Goal: Task Accomplishment & Management: Complete application form

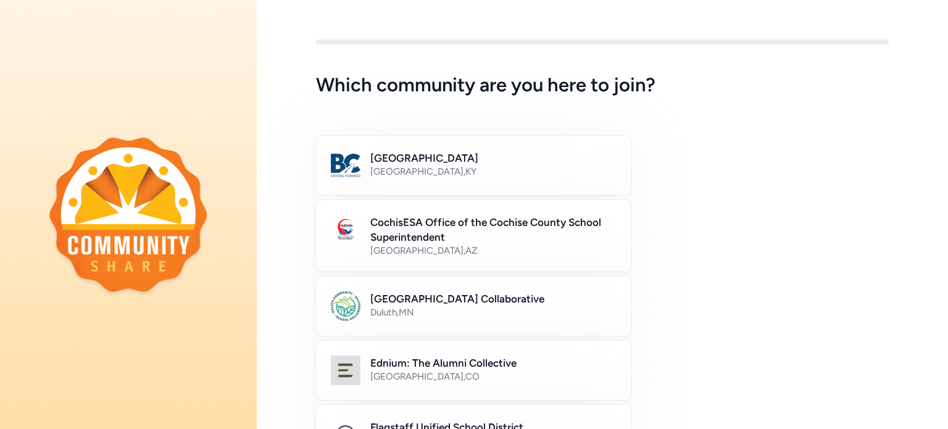
scroll to position [36, 0]
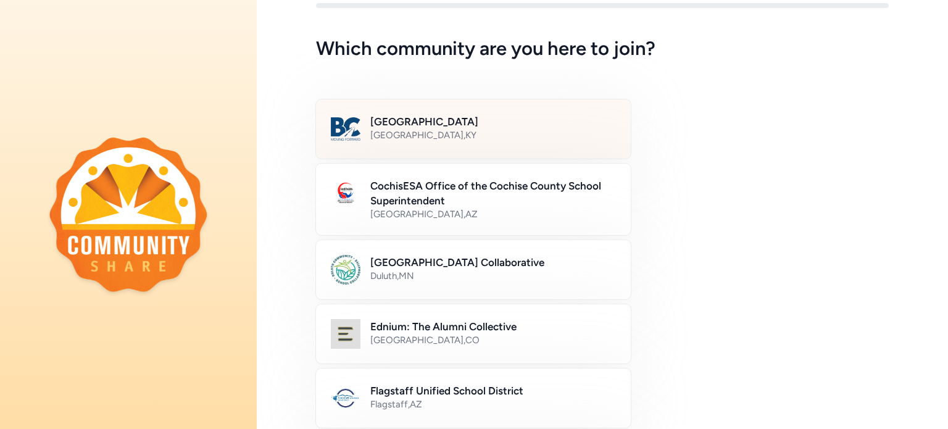
click at [405, 128] on h2 "[GEOGRAPHIC_DATA]" at bounding box center [493, 121] width 246 height 15
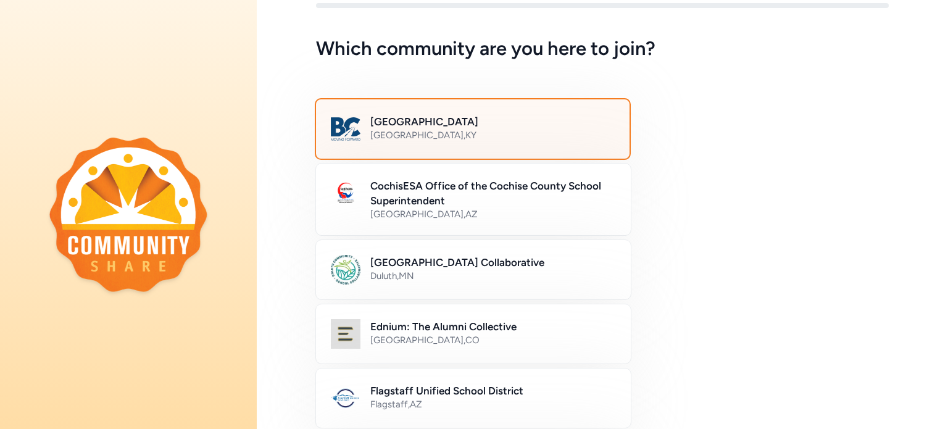
click at [405, 128] on h2 "[GEOGRAPHIC_DATA]" at bounding box center [492, 121] width 244 height 15
click at [398, 104] on div "Bullitt County Public Schools [GEOGRAPHIC_DATA] , [GEOGRAPHIC_DATA]" at bounding box center [473, 129] width 316 height 62
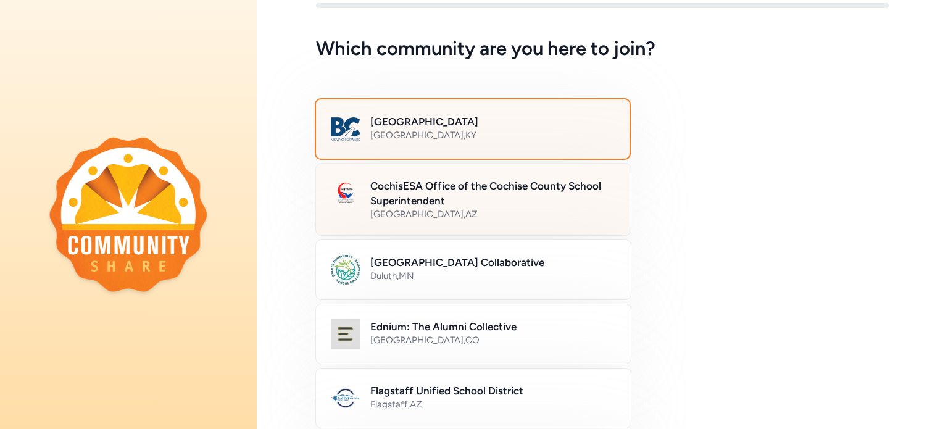
click at [586, 186] on h2 "CochisESA Office of the Cochise County School Superintendent" at bounding box center [493, 193] width 246 height 30
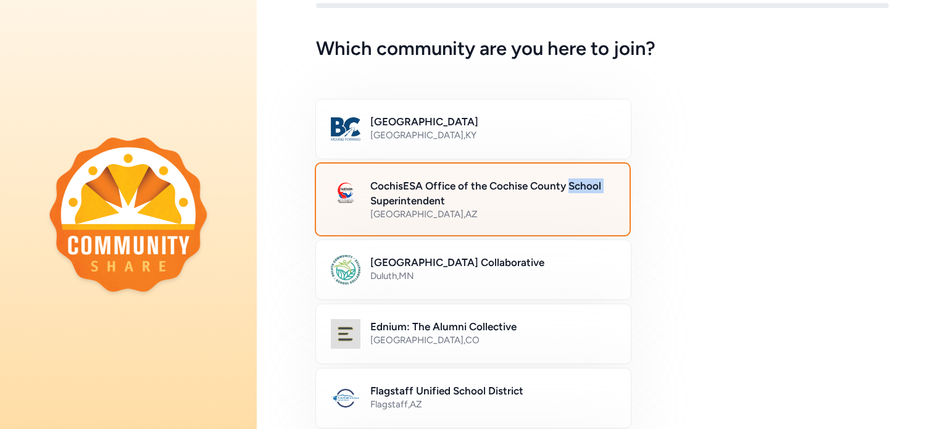
click at [586, 186] on h2 "CochisESA Office of the Cochise County School Superintendent" at bounding box center [492, 193] width 244 height 30
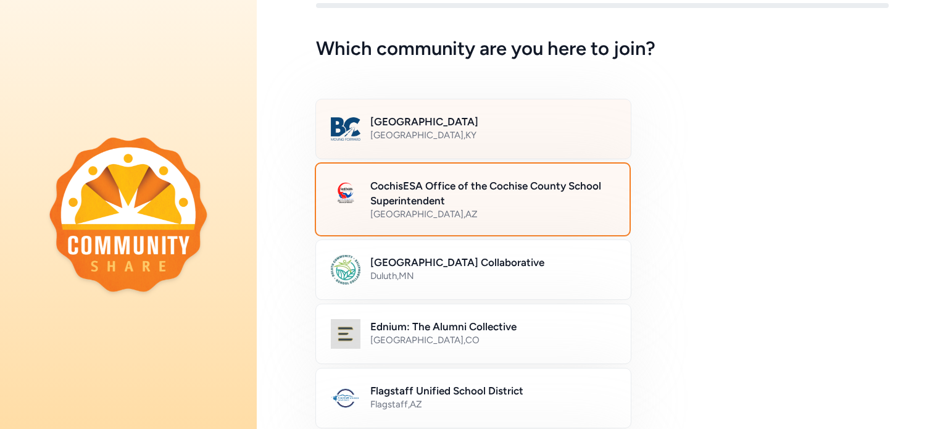
click at [507, 147] on div "Bullitt County Public Schools [GEOGRAPHIC_DATA] , [GEOGRAPHIC_DATA]" at bounding box center [473, 129] width 316 height 60
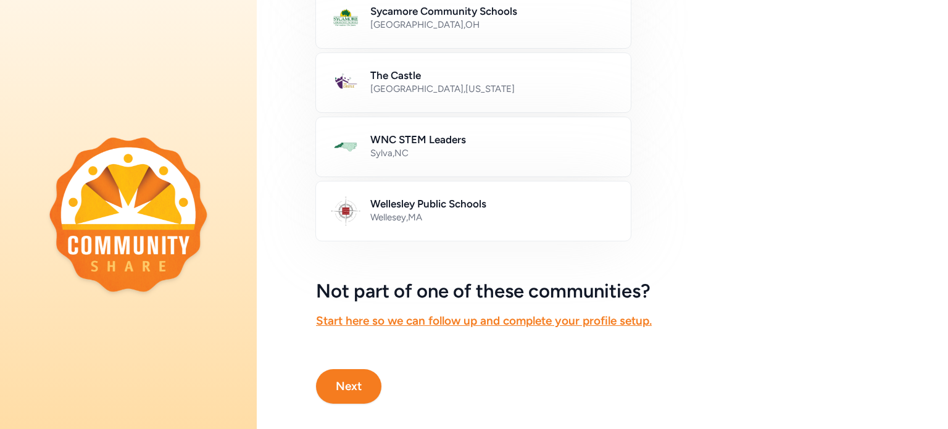
scroll to position [757, 0]
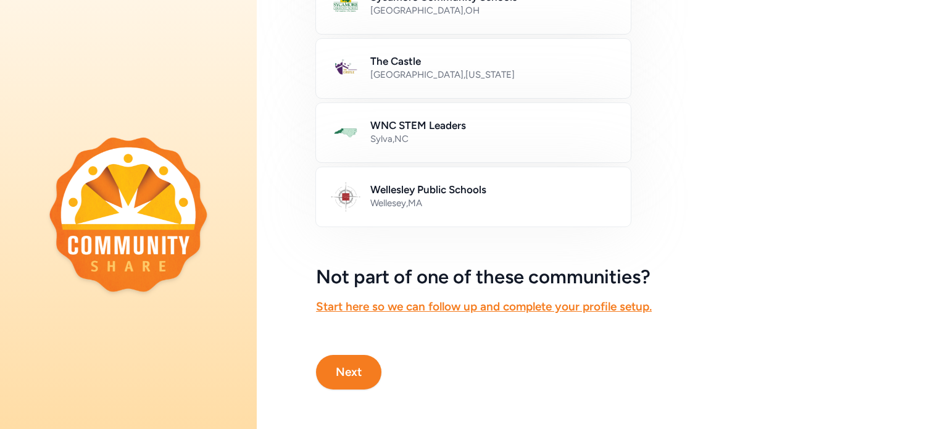
click at [353, 367] on button "Next" at bounding box center [348, 372] width 65 height 35
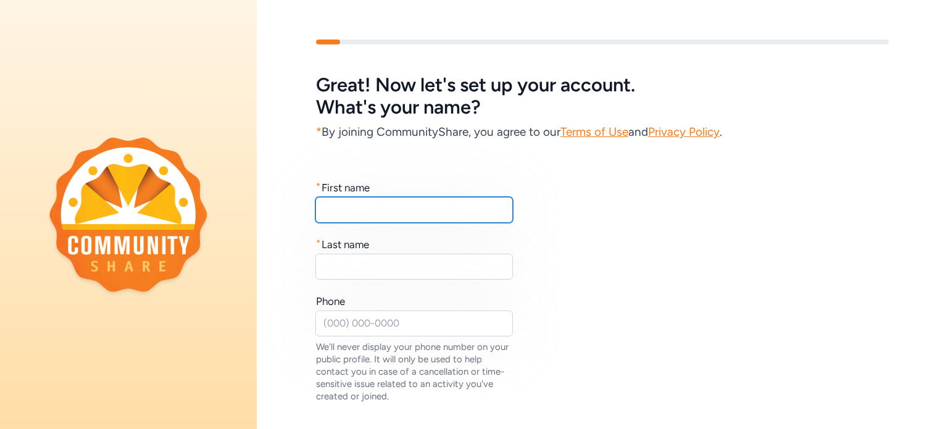
click at [357, 201] on input "text" at bounding box center [414, 210] width 198 height 26
type input "[PERSON_NAME]"
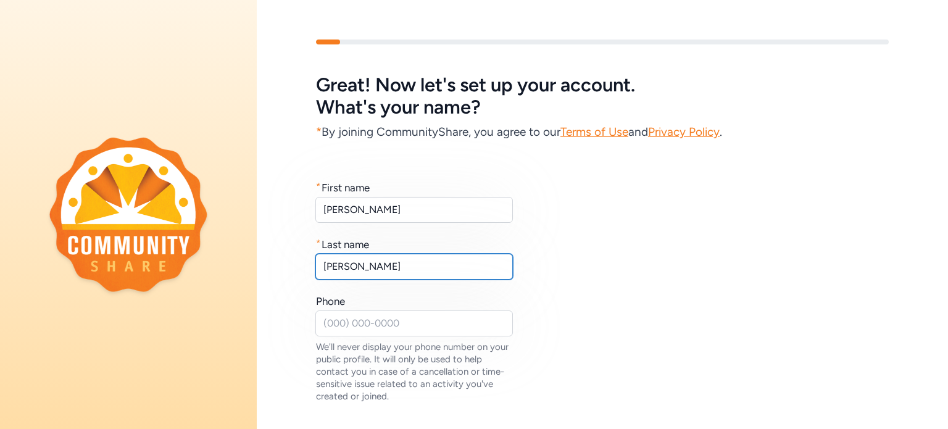
type input "[PERSON_NAME]"
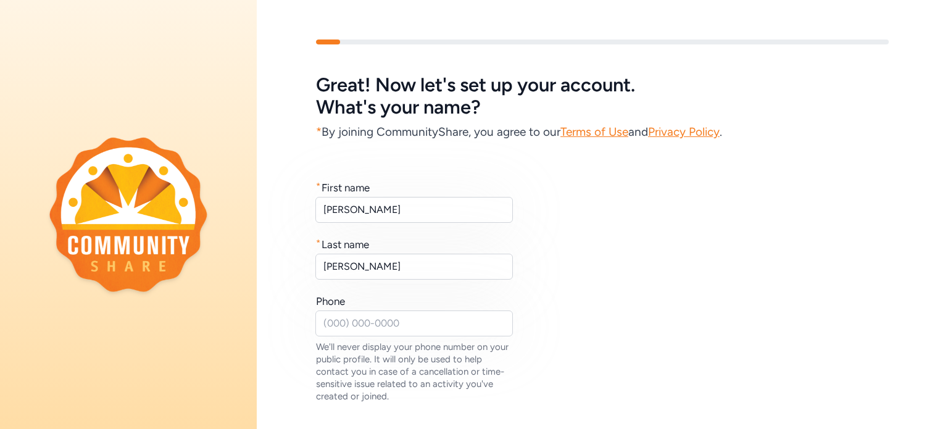
click at [334, 307] on div "Phone" at bounding box center [330, 301] width 29 height 15
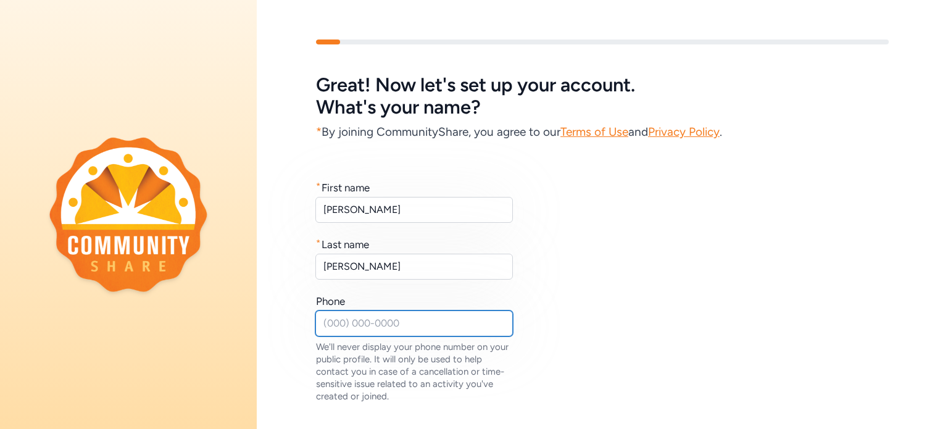
click at [333, 314] on input "text" at bounding box center [414, 324] width 198 height 26
type input "[PHONE_NUMBER]"
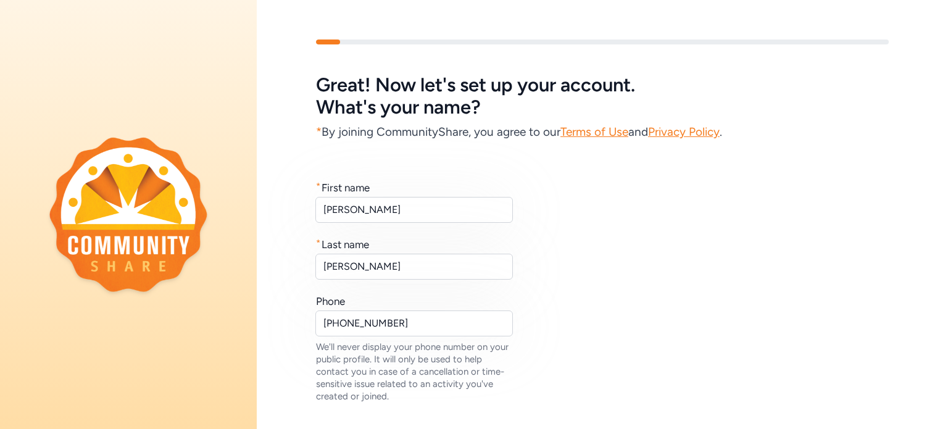
click at [317, 388] on div "We'll never display your phone number on your public profile. It will only be u…" at bounding box center [415, 372] width 198 height 62
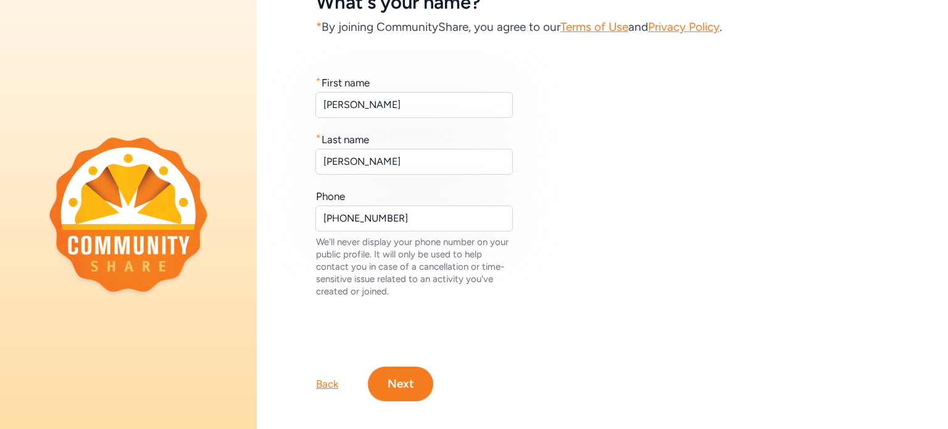
scroll to position [106, 0]
click at [384, 388] on button "Next" at bounding box center [400, 383] width 65 height 35
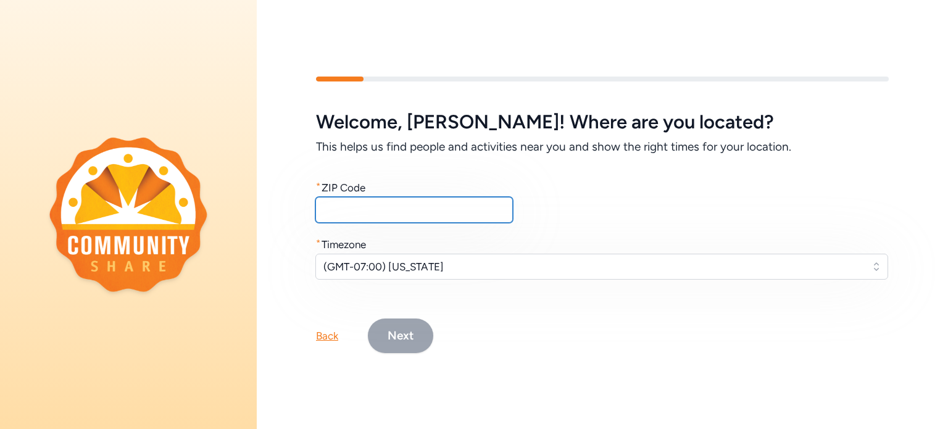
click at [358, 211] on input "text" at bounding box center [414, 210] width 198 height 26
type input "40047"
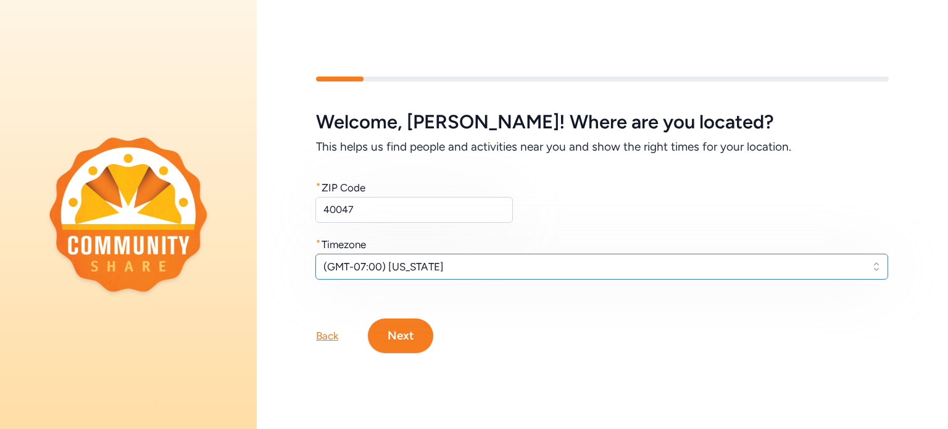
click at [433, 254] on button "(GMT-07:00) [US_STATE]" at bounding box center [601, 267] width 573 height 26
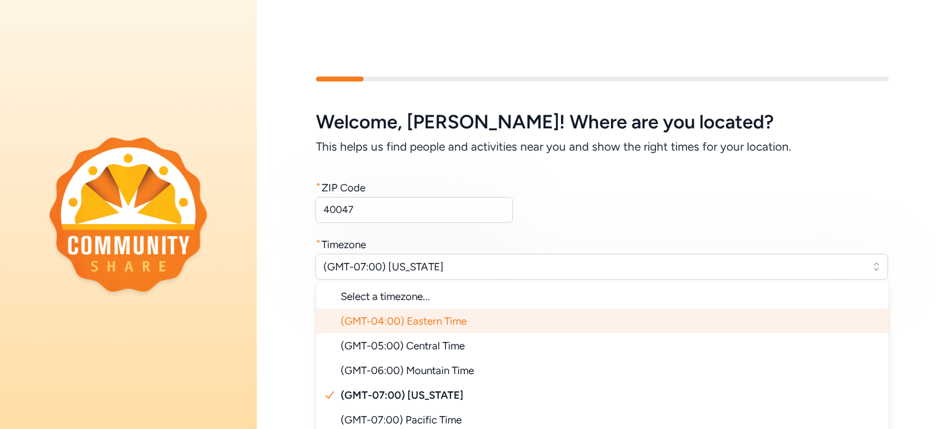
click at [430, 316] on span "(GMT-04:00) Eastern Time" at bounding box center [404, 321] width 126 height 12
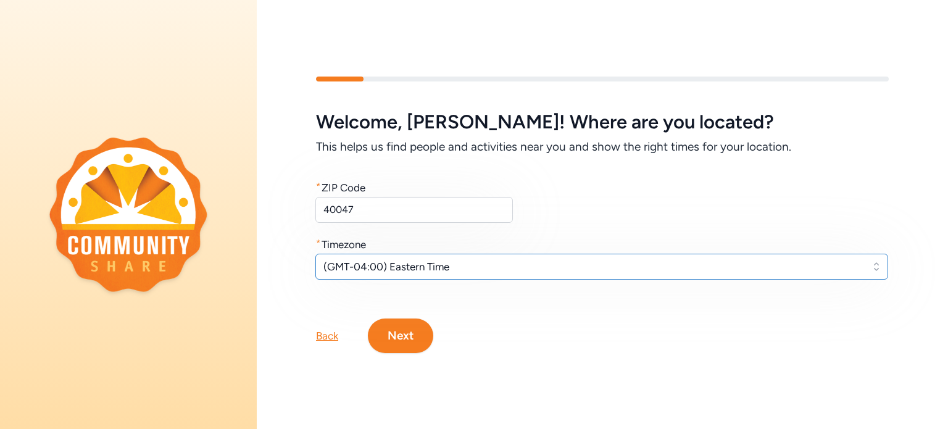
click at [365, 265] on span "(GMT-04:00) Eastern Time" at bounding box center [593, 266] width 540 height 15
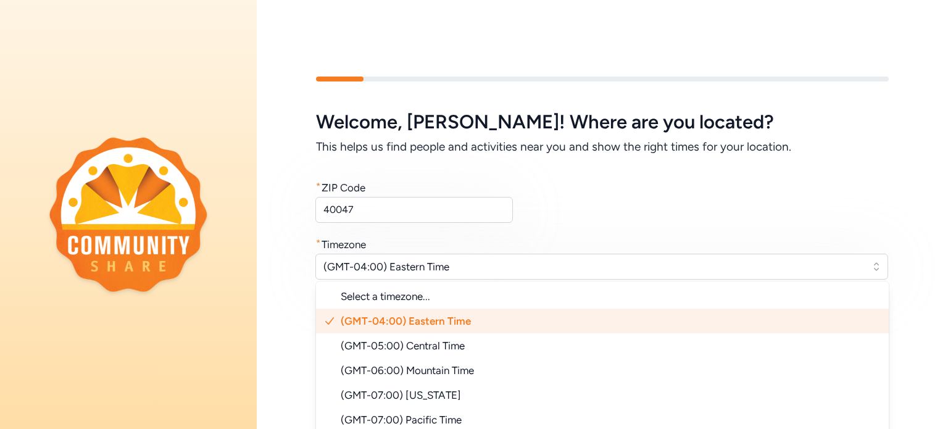
click at [382, 315] on span "(GMT-04:00) Eastern Time" at bounding box center [406, 321] width 130 height 12
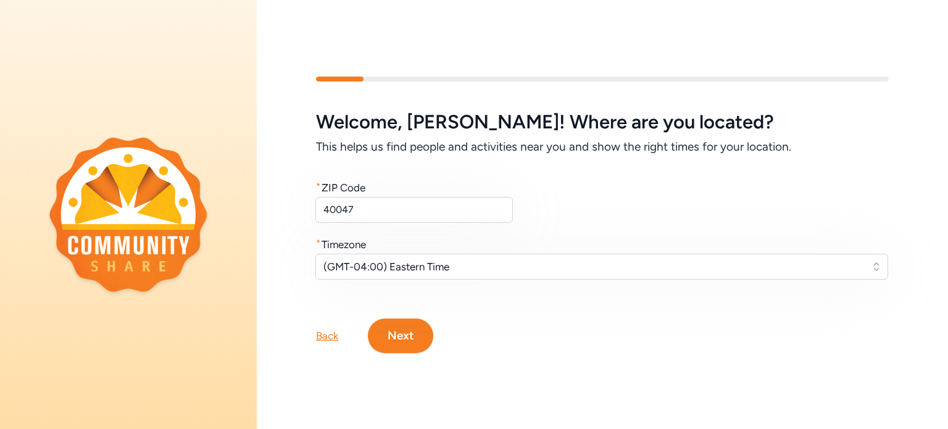
click at [396, 333] on button "Next" at bounding box center [400, 336] width 65 height 35
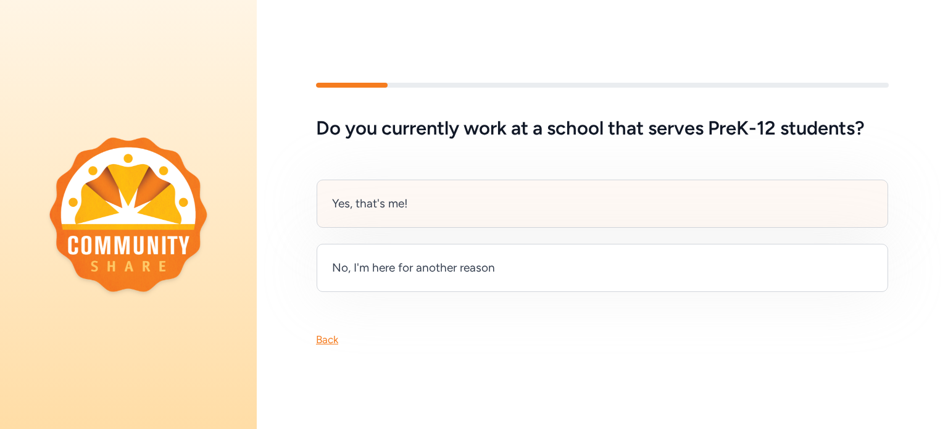
click at [452, 209] on div "Yes, that's me!" at bounding box center [603, 204] width 572 height 48
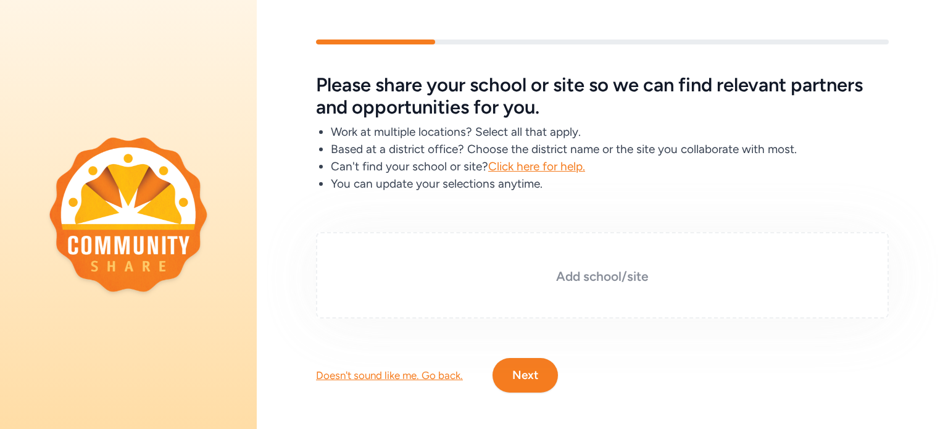
click at [504, 269] on h3 "Add school/site" at bounding box center [602, 276] width 511 height 17
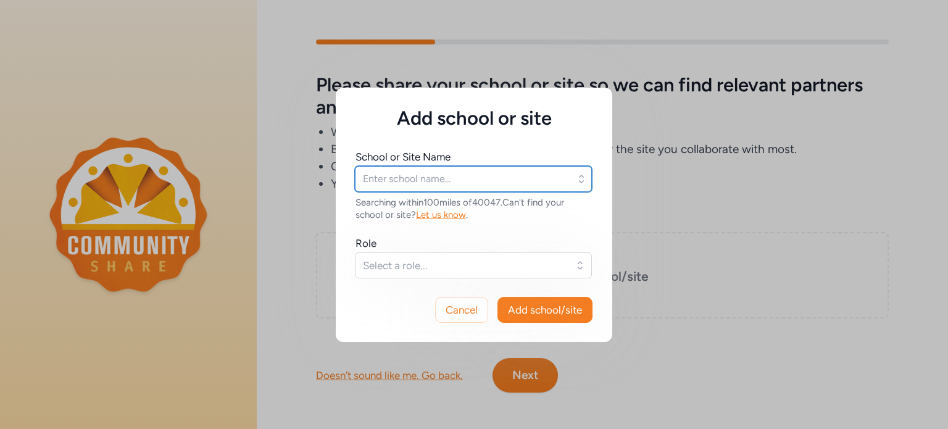
click at [575, 177] on input "text" at bounding box center [473, 179] width 237 height 26
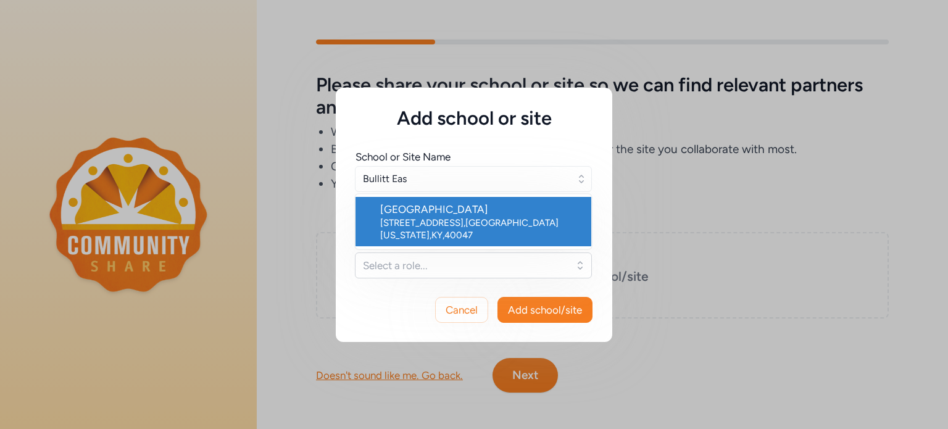
click at [504, 221] on div "[STREET_ADDRESS][US_STATE]" at bounding box center [480, 229] width 201 height 25
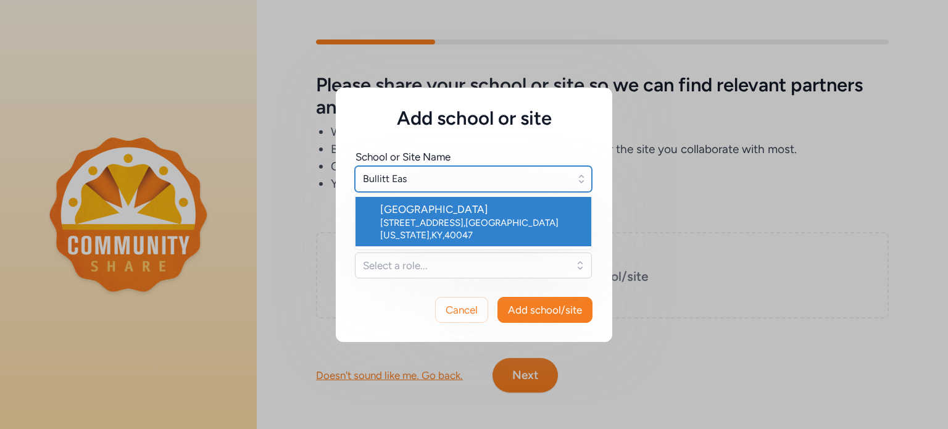
type input "[GEOGRAPHIC_DATA]"
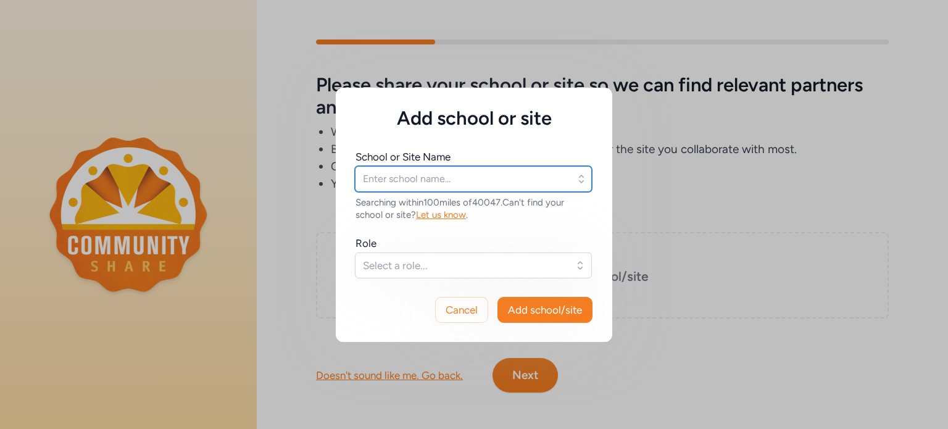
type input "[GEOGRAPHIC_DATA]"
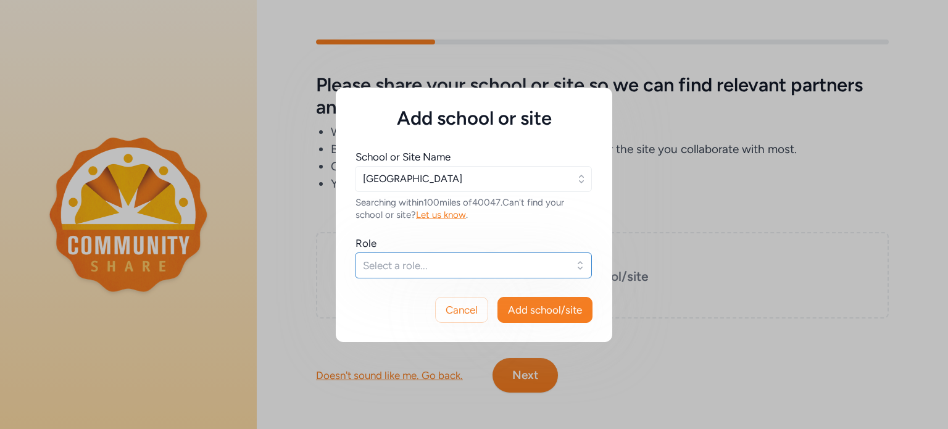
click at [443, 270] on span "Select a role..." at bounding box center [465, 265] width 204 height 15
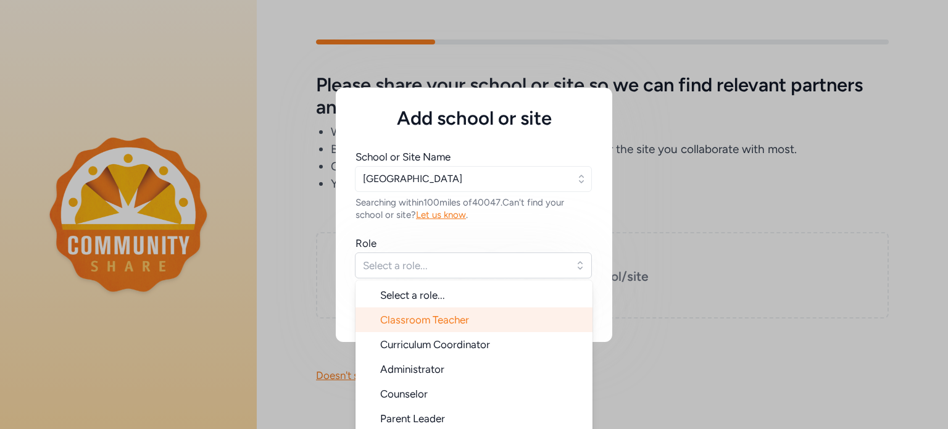
click at [437, 322] on span "Classroom Teacher" at bounding box center [424, 320] width 89 height 12
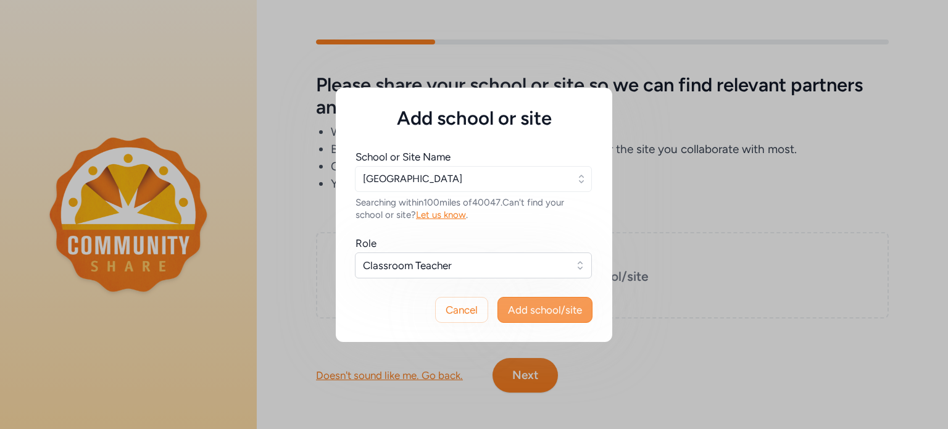
click at [535, 306] on span "Add school/site" at bounding box center [545, 309] width 74 height 15
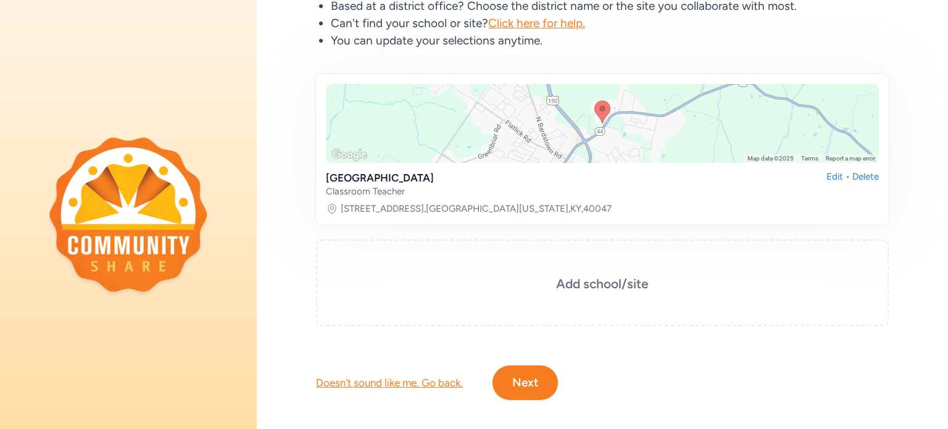
scroll to position [162, 0]
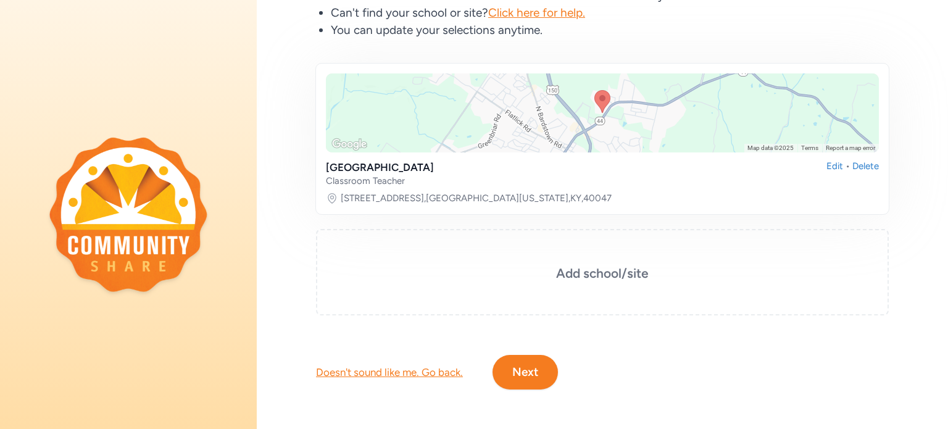
click at [536, 355] on button "Next" at bounding box center [525, 372] width 65 height 35
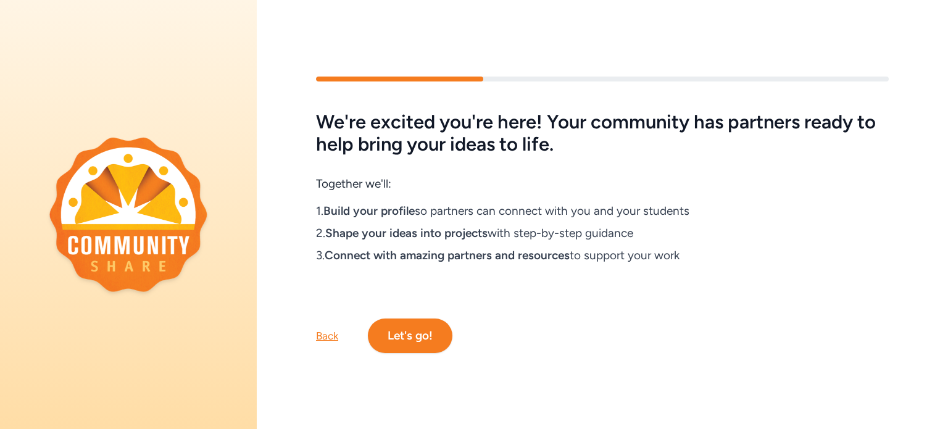
click at [431, 339] on button "Let's go!" at bounding box center [410, 336] width 85 height 35
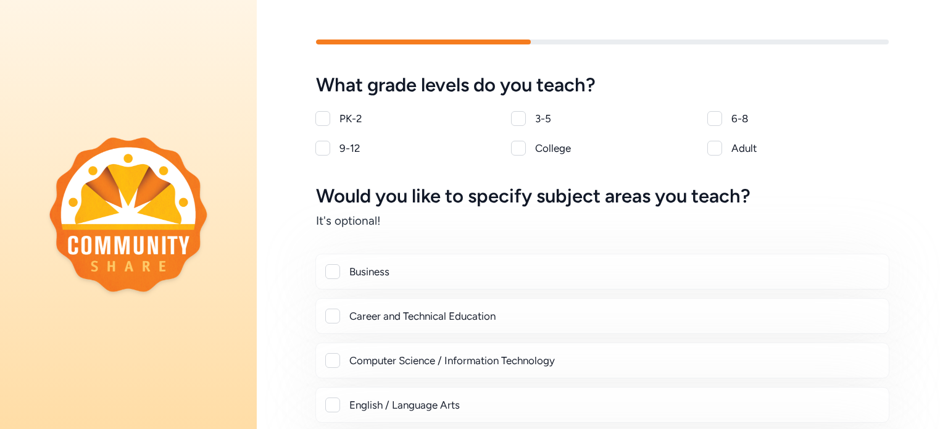
click at [326, 152] on div at bounding box center [322, 148] width 15 height 15
checkbox input "true"
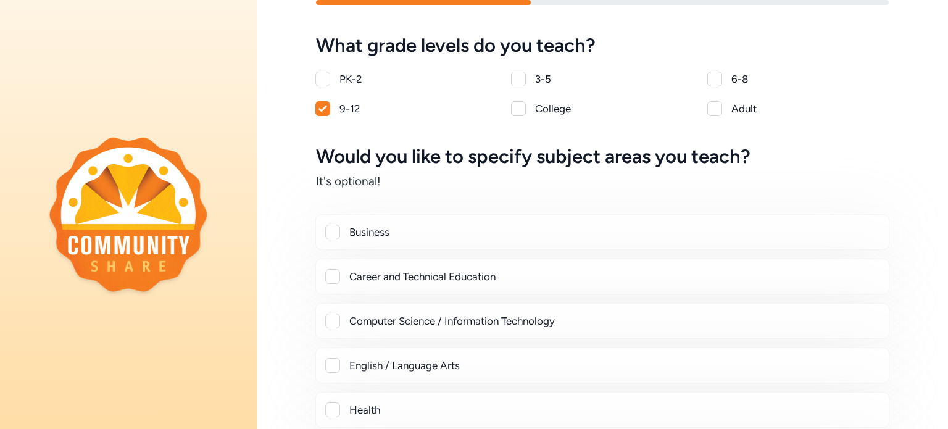
scroll to position [41, 0]
click at [332, 276] on div at bounding box center [332, 275] width 15 height 15
checkbox input "true"
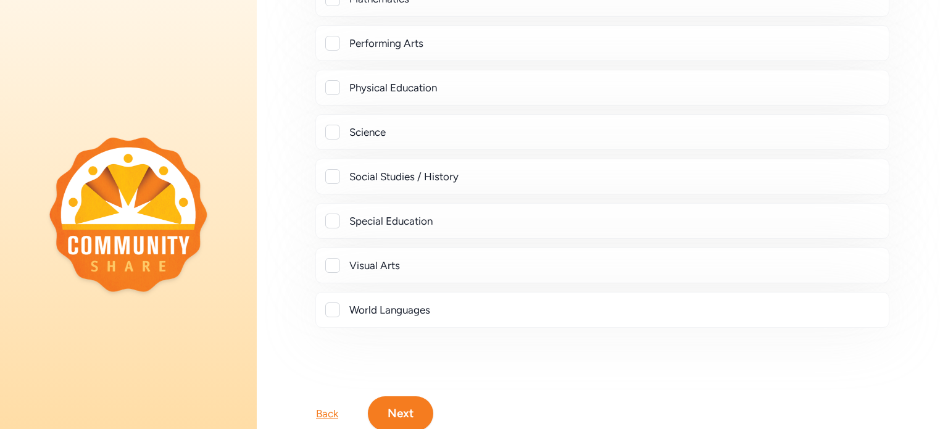
scroll to position [573, 0]
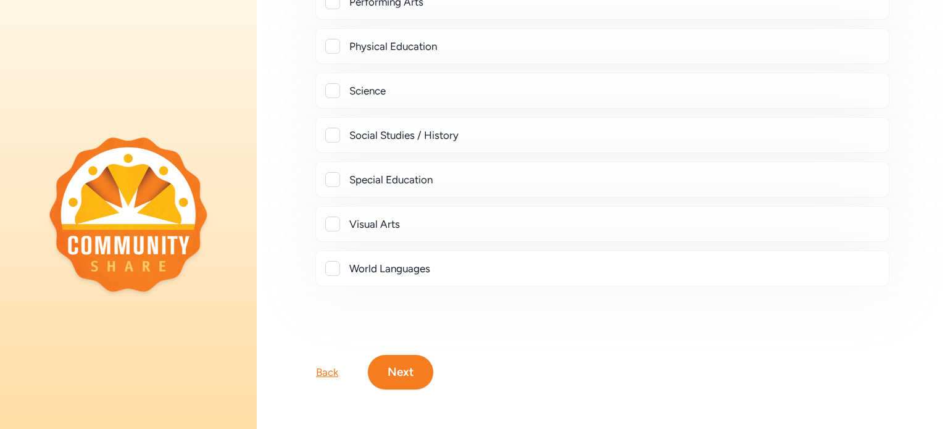
click at [385, 362] on button "Next" at bounding box center [400, 372] width 65 height 35
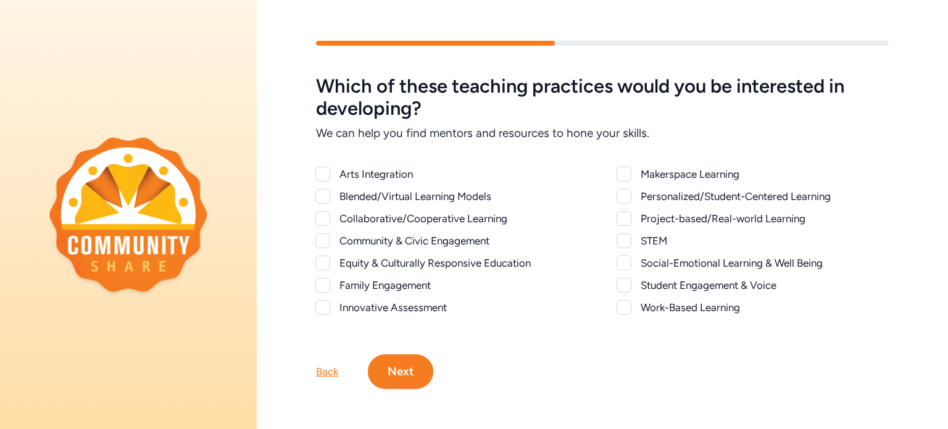
click at [637, 308] on div "Work-Based Learning" at bounding box center [753, 307] width 272 height 15
click at [624, 304] on div at bounding box center [624, 307] width 15 height 15
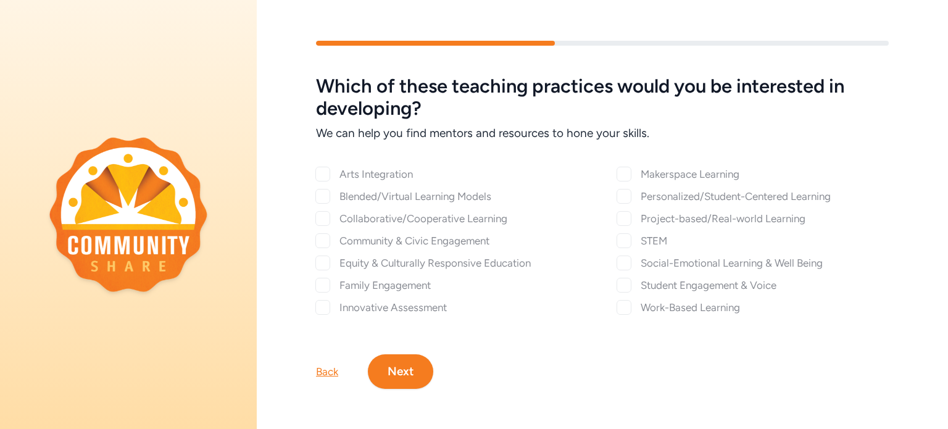
checkbox input "true"
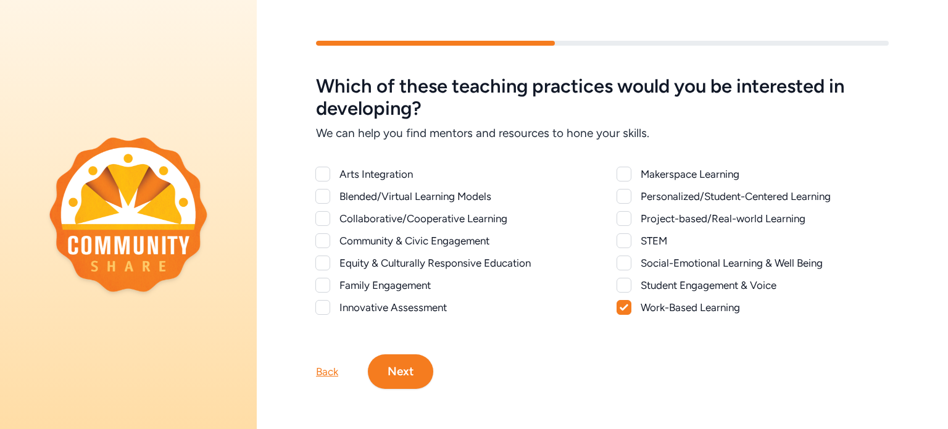
click at [622, 241] on div at bounding box center [624, 240] width 15 height 15
checkbox input "true"
click at [327, 217] on div at bounding box center [322, 218] width 15 height 15
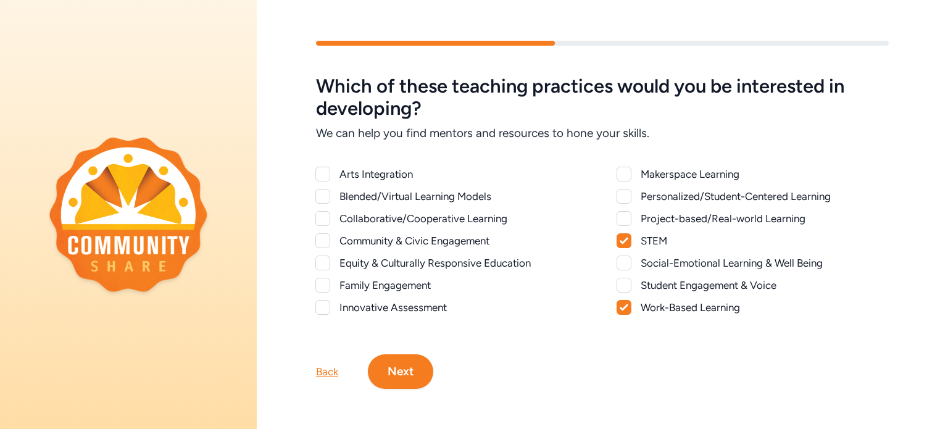
checkbox input "true"
click at [327, 239] on div at bounding box center [322, 240] width 15 height 15
checkbox input "true"
click at [325, 167] on div at bounding box center [322, 174] width 15 height 15
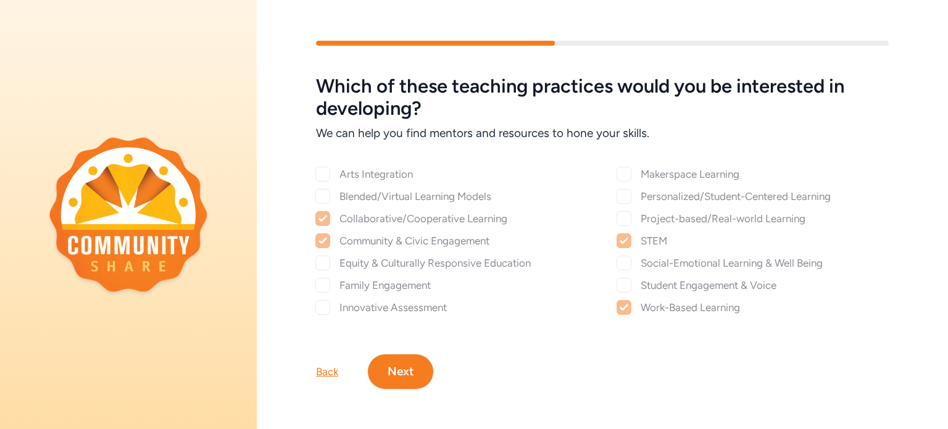
checkbox input "true"
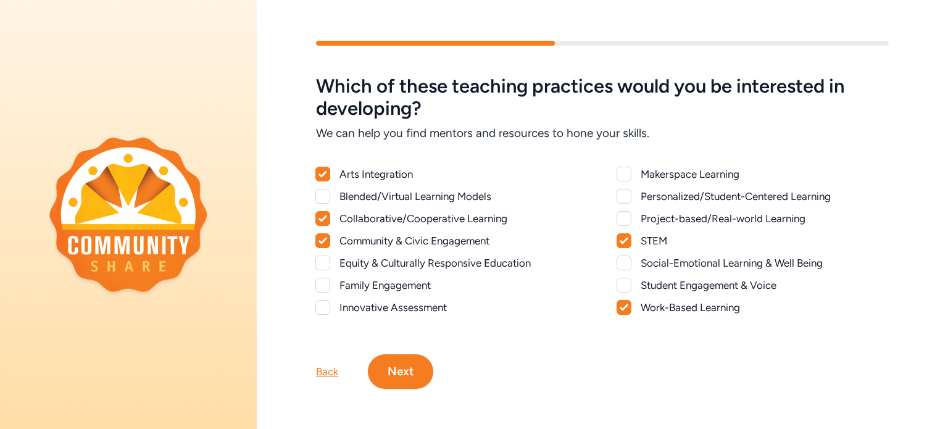
click at [399, 378] on button "Next" at bounding box center [400, 371] width 65 height 35
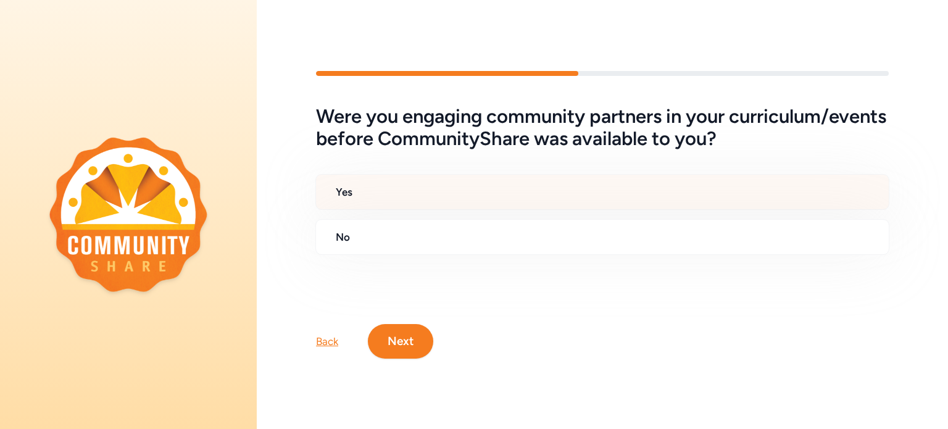
click at [420, 210] on div "Yes" at bounding box center [602, 192] width 574 height 36
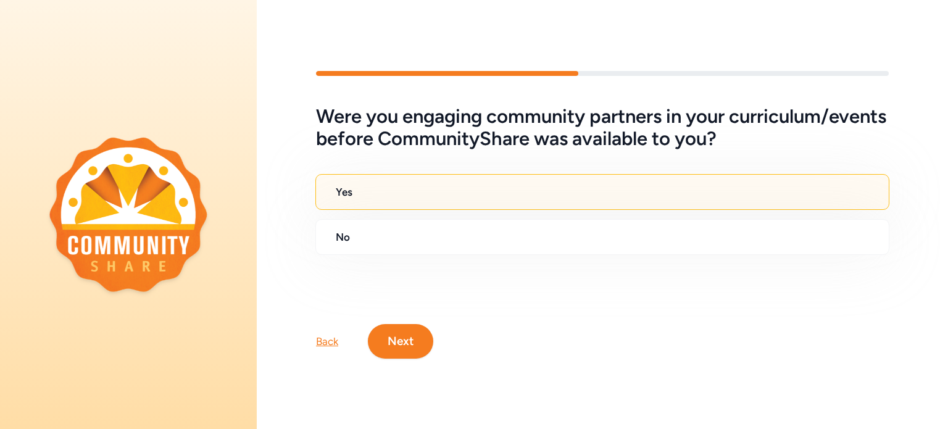
click at [394, 345] on button "Next" at bounding box center [400, 341] width 65 height 35
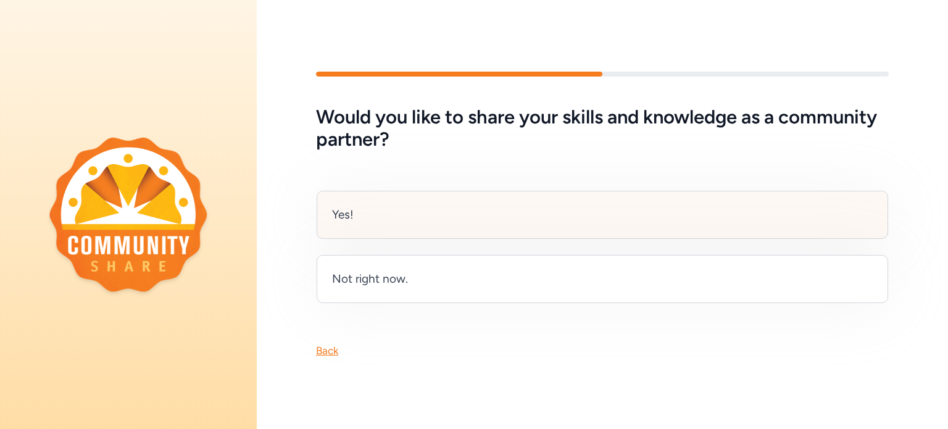
click at [397, 224] on div "Yes!" at bounding box center [603, 215] width 572 height 48
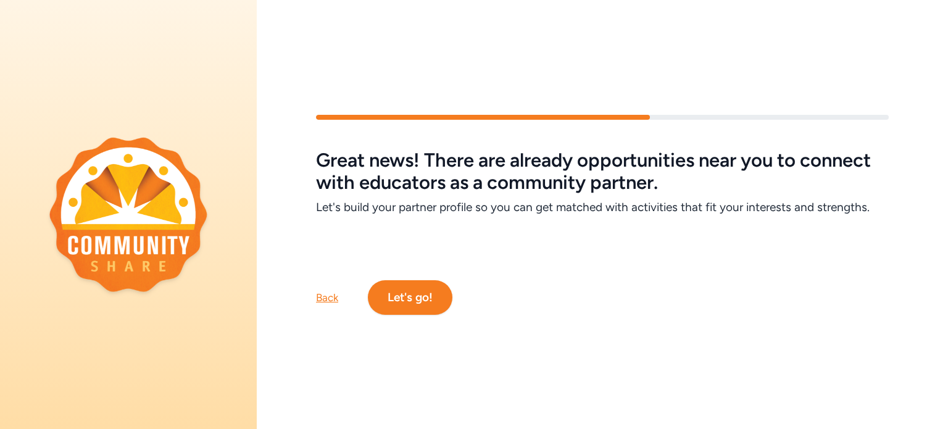
click at [402, 291] on button "Let's go!" at bounding box center [410, 297] width 85 height 35
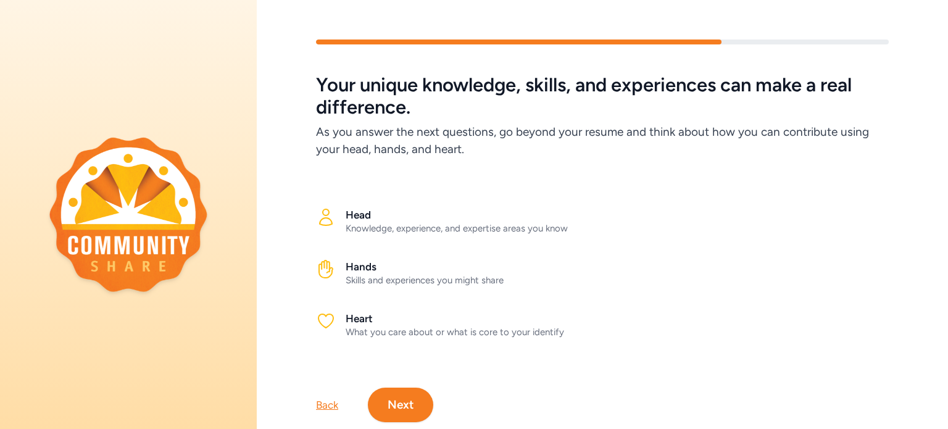
click at [440, 219] on h2 "Head" at bounding box center [617, 214] width 543 height 15
click at [437, 225] on div "Knowledge, experience, and expertise areas you know" at bounding box center [617, 228] width 543 height 12
click at [381, 233] on div "Knowledge, experience, and expertise areas you know" at bounding box center [617, 228] width 543 height 12
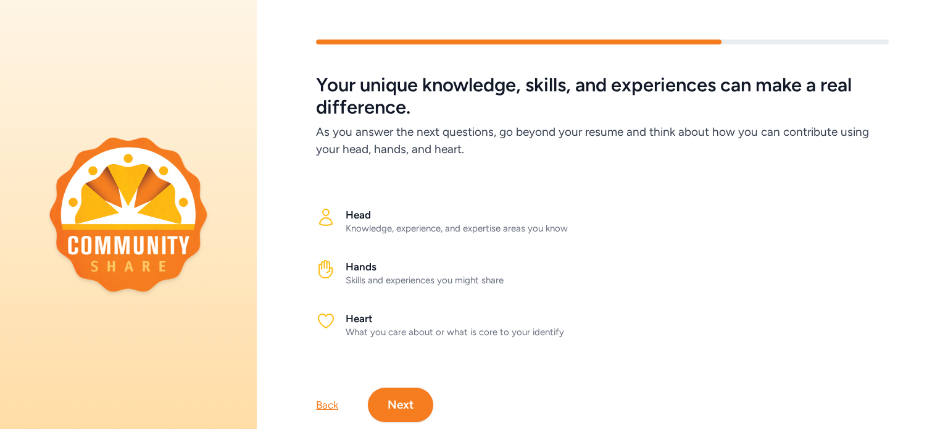
click at [394, 403] on button "Next" at bounding box center [400, 405] width 65 height 35
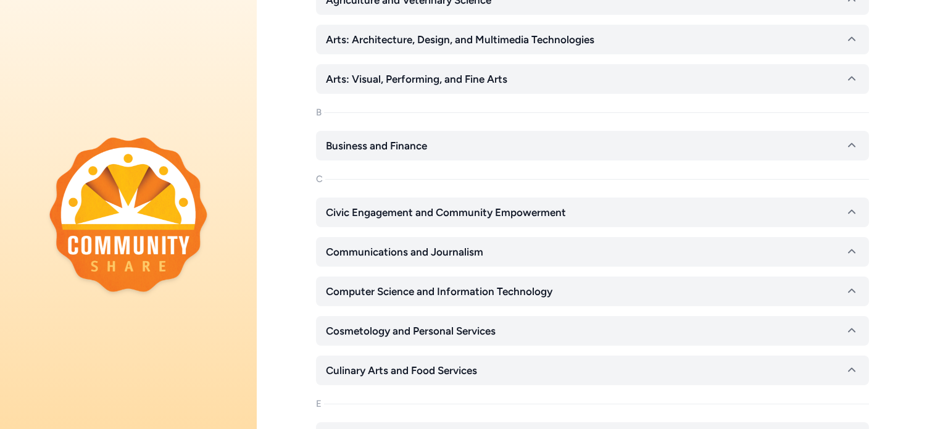
scroll to position [209, 0]
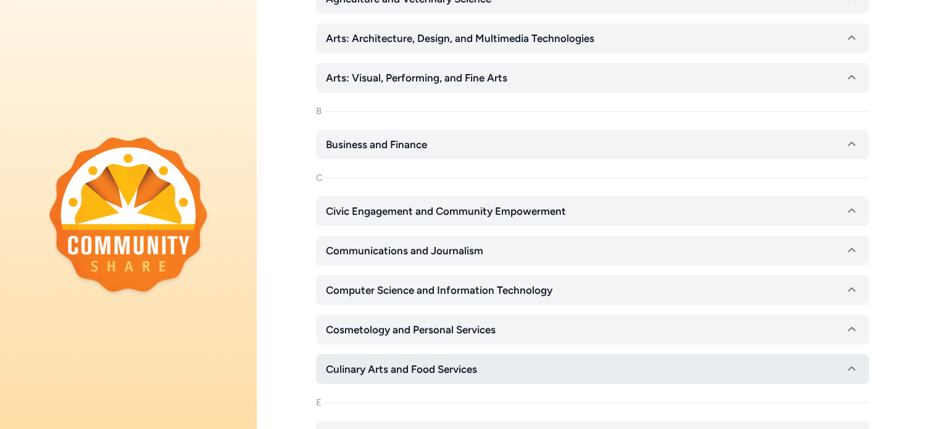
click at [396, 380] on button "Culinary Arts and Food Services" at bounding box center [592, 369] width 553 height 30
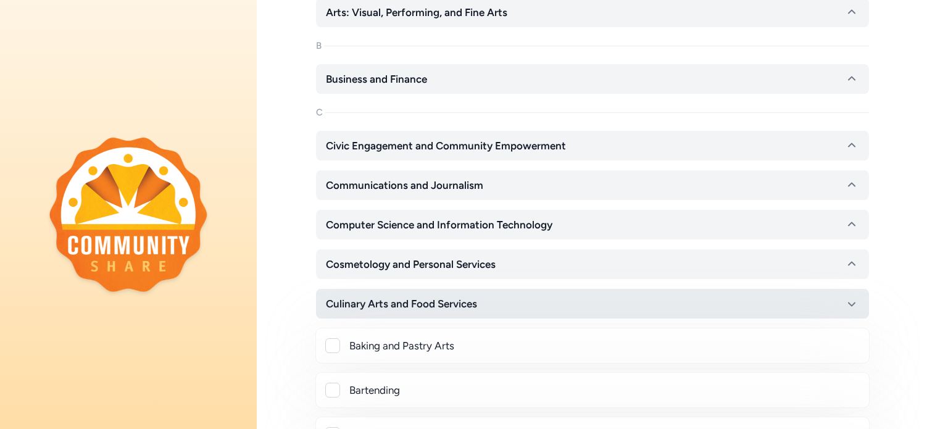
scroll to position [275, 0]
click at [331, 340] on div at bounding box center [332, 344] width 15 height 15
checkbox input "true"
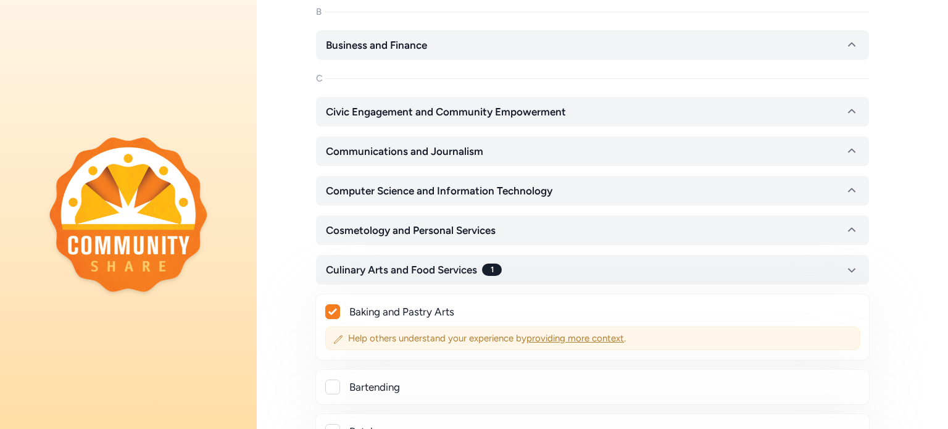
scroll to position [309, 0]
click at [330, 381] on div at bounding box center [332, 386] width 15 height 15
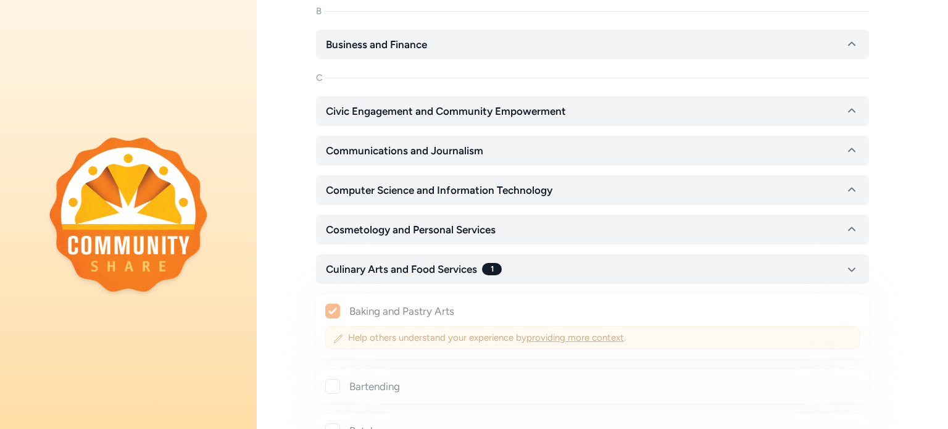
checkbox input "true"
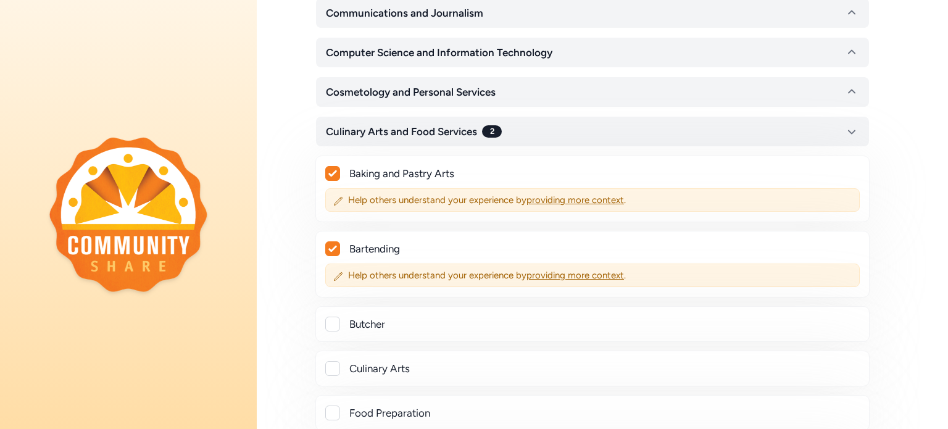
scroll to position [447, 0]
click at [336, 361] on div at bounding box center [332, 368] width 15 height 15
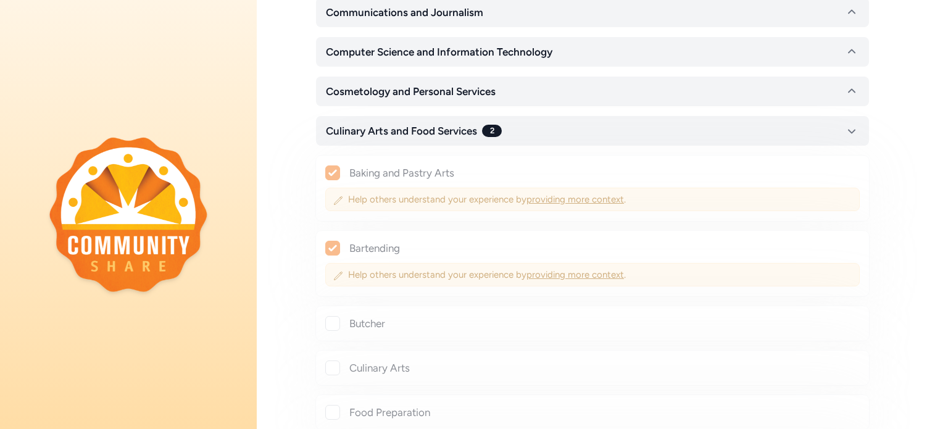
checkbox input "true"
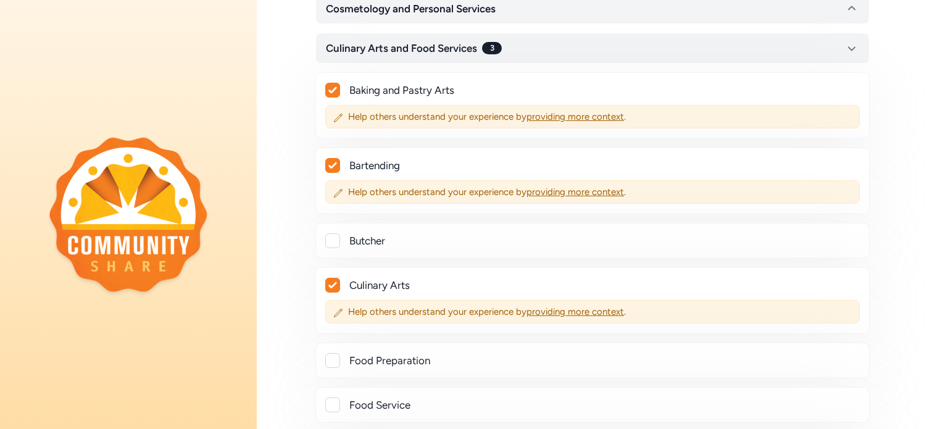
scroll to position [531, 0]
click at [336, 361] on div at bounding box center [332, 359] width 15 height 15
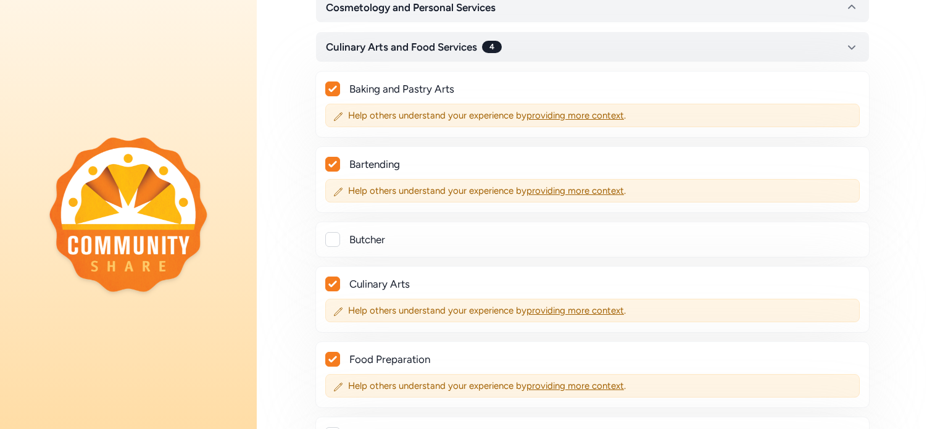
checkbox input "true"
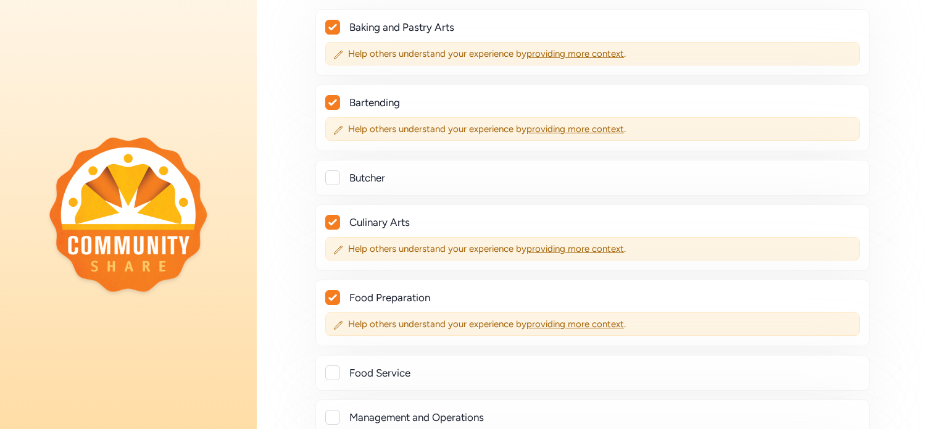
scroll to position [603, 0]
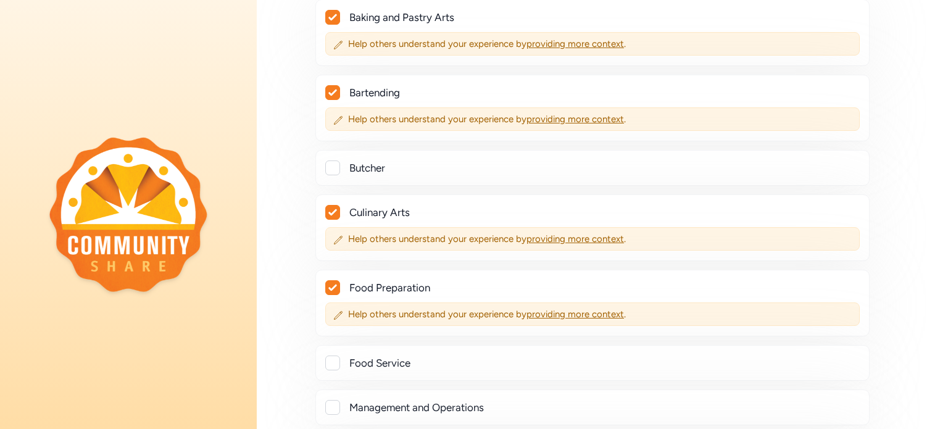
click at [336, 361] on div at bounding box center [332, 363] width 15 height 15
checkbox input "true"
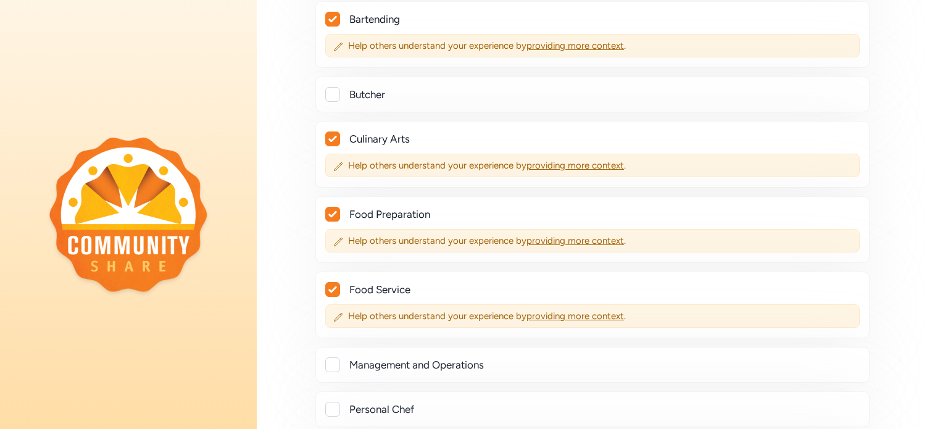
click at [336, 361] on div at bounding box center [332, 364] width 15 height 15
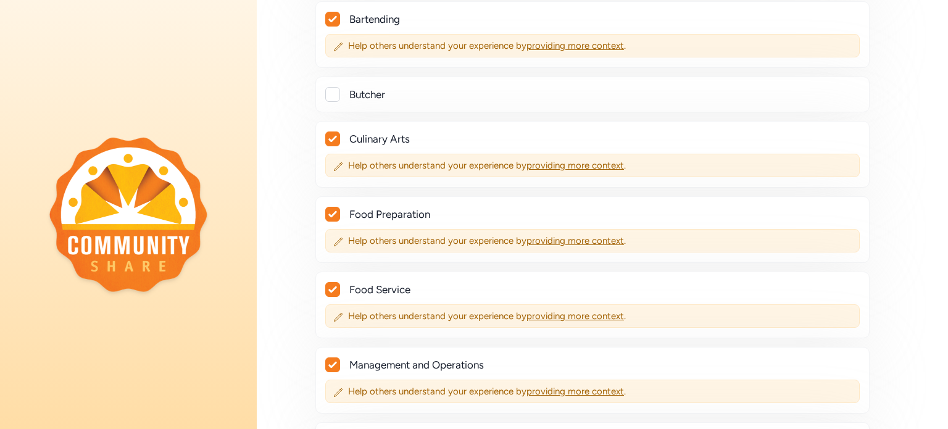
checkbox input "true"
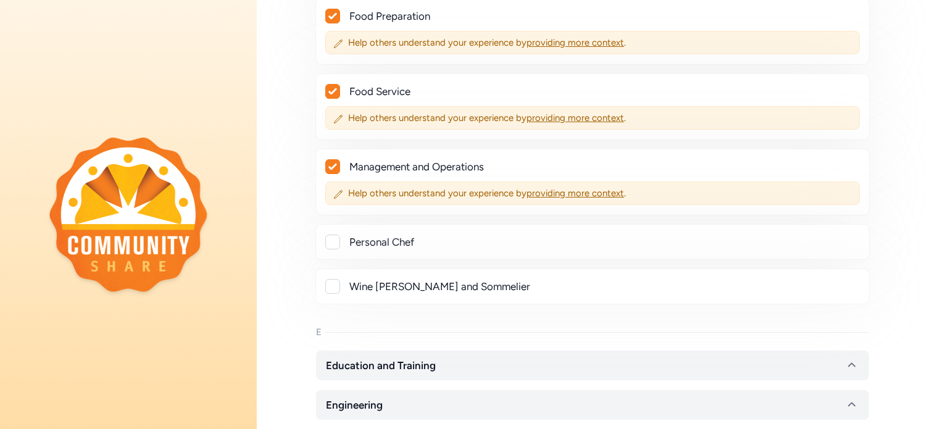
scroll to position [878, 0]
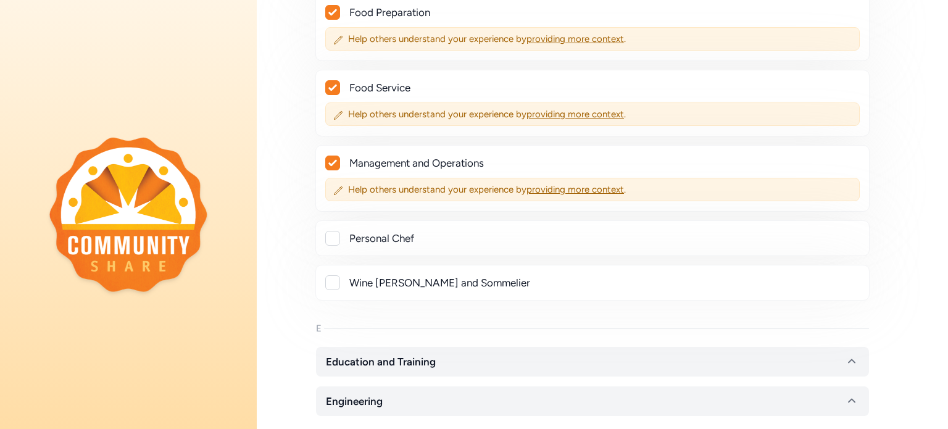
click at [328, 232] on div at bounding box center [332, 238] width 15 height 15
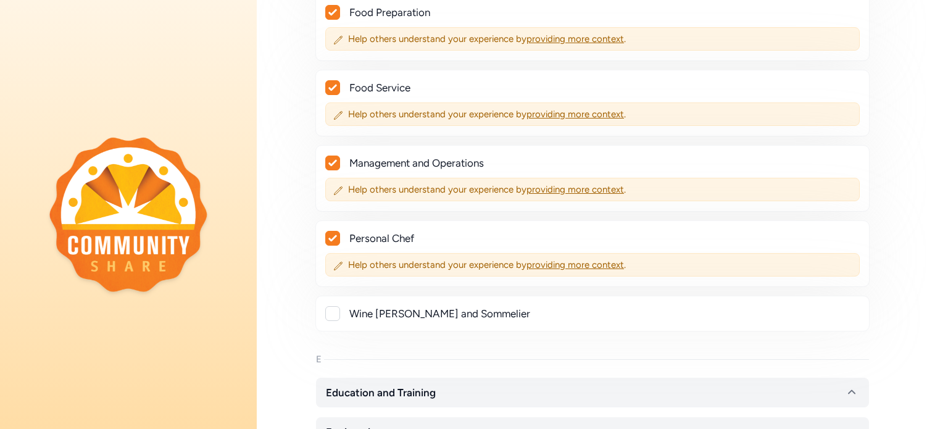
checkbox input "true"
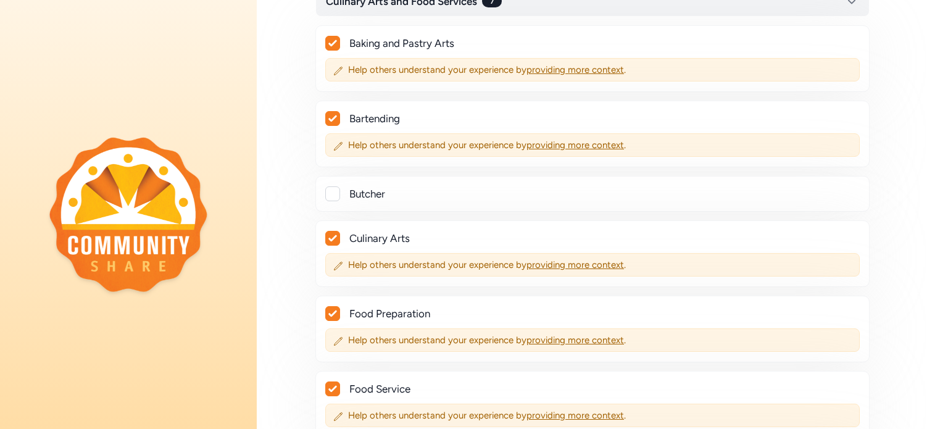
scroll to position [575, 0]
click at [327, 193] on div at bounding box center [332, 195] width 15 height 15
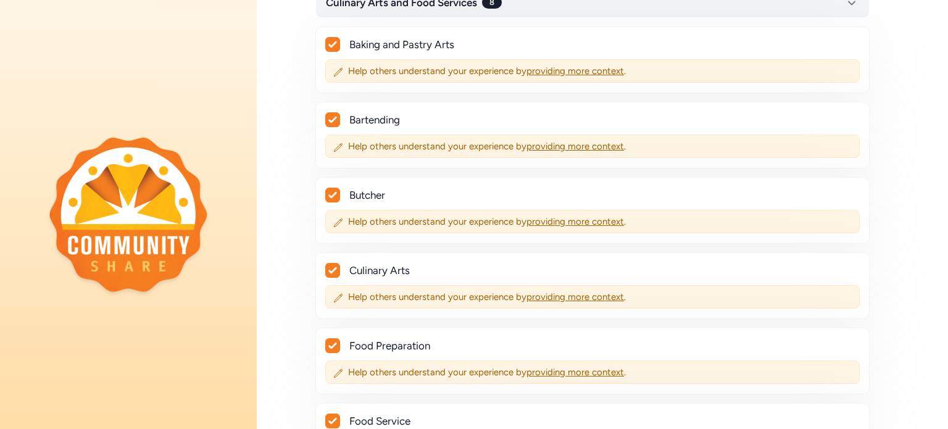
click at [333, 196] on icon at bounding box center [332, 194] width 9 height 7
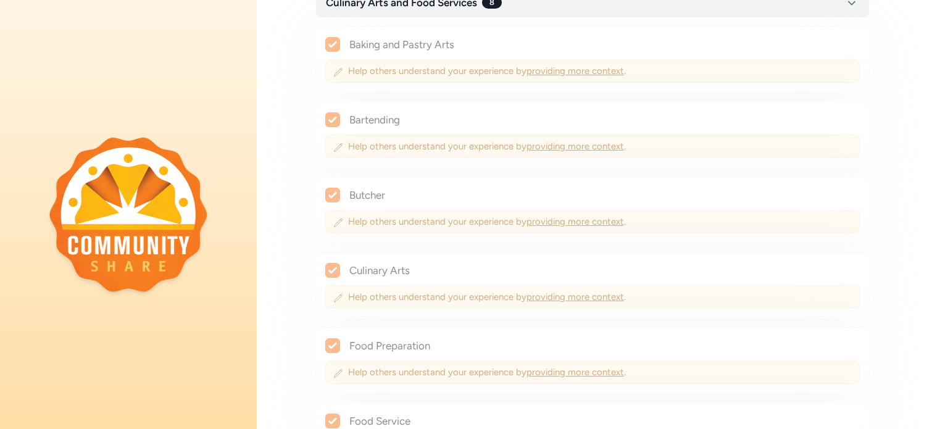
checkbox input "false"
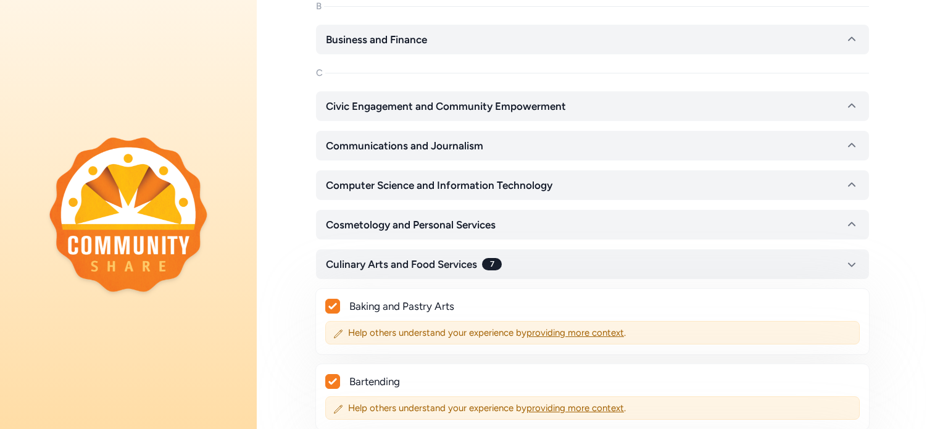
scroll to position [311, 0]
